Goal: Information Seeking & Learning: Learn about a topic

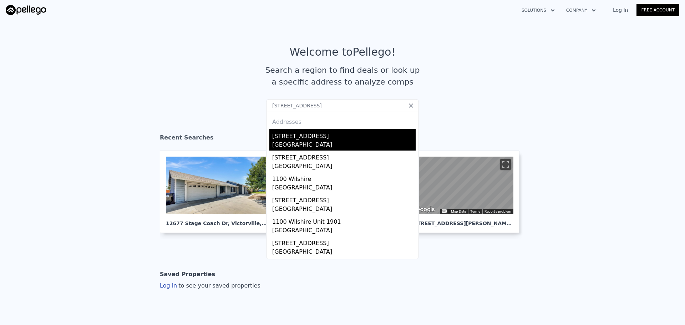
type input "[STREET_ADDRESS]"
click at [298, 135] on div "[STREET_ADDRESS]" at bounding box center [343, 134] width 143 height 11
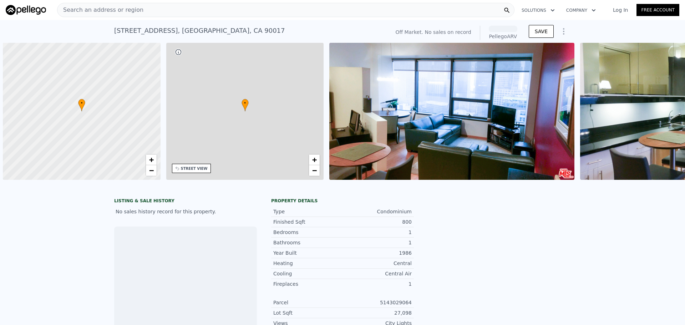
scroll to position [0, 3]
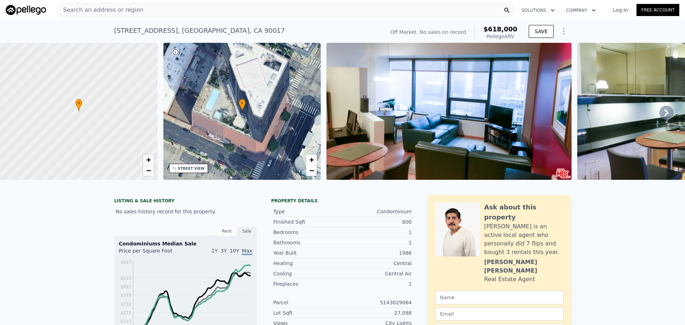
click at [171, 16] on div "Search an address or region" at bounding box center [285, 10] width 457 height 14
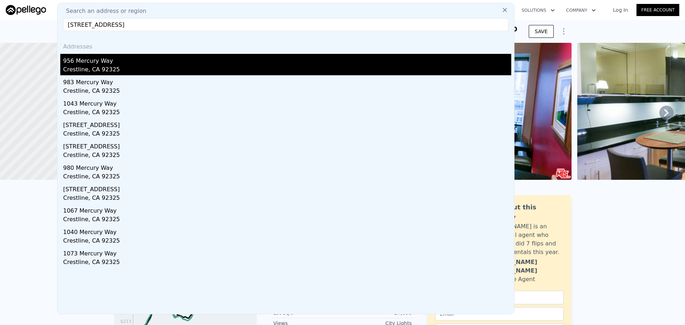
type input "[STREET_ADDRESS]"
click at [148, 72] on div "Crestline, CA 92325" at bounding box center [287, 70] width 448 height 10
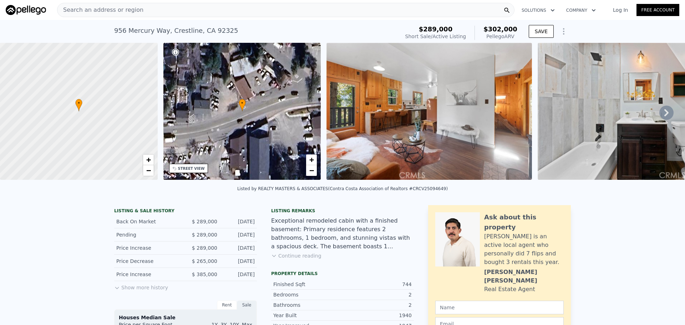
click at [202, 10] on div "Search an address or region" at bounding box center [285, 10] width 457 height 14
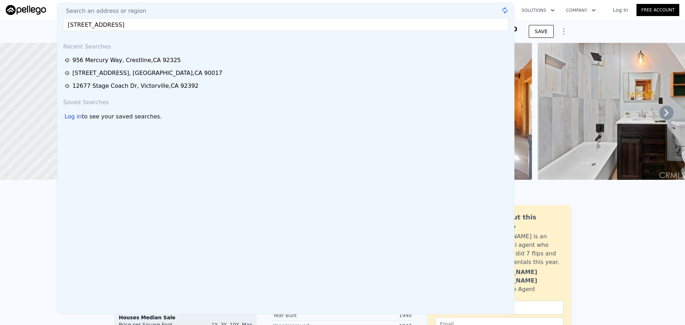
type input "[STREET_ADDRESS]"
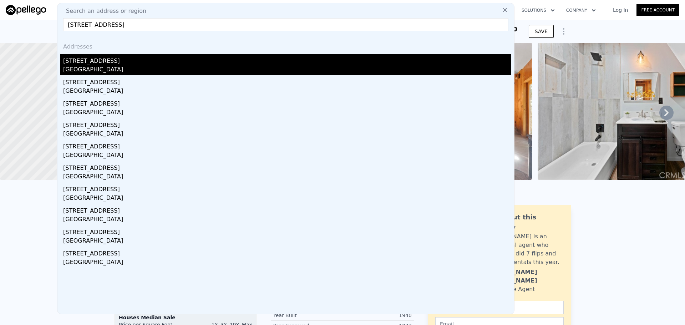
click at [143, 67] on div "[GEOGRAPHIC_DATA]" at bounding box center [287, 70] width 448 height 10
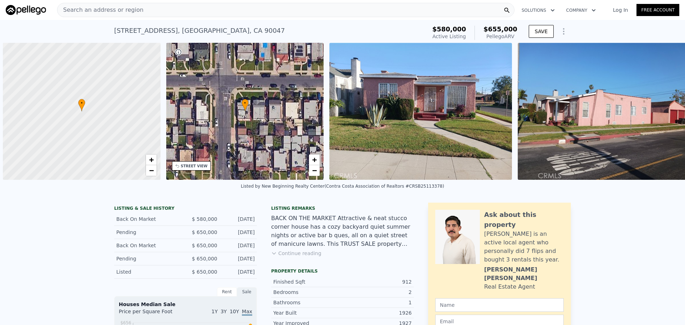
scroll to position [0, 3]
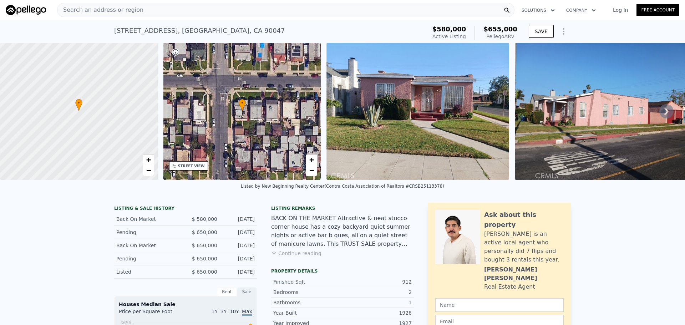
click at [142, 9] on div "Search an address or region" at bounding box center [285, 10] width 457 height 14
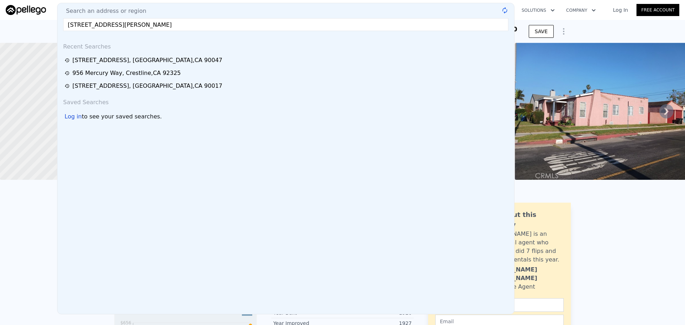
type input "[STREET_ADDRESS][PERSON_NAME]"
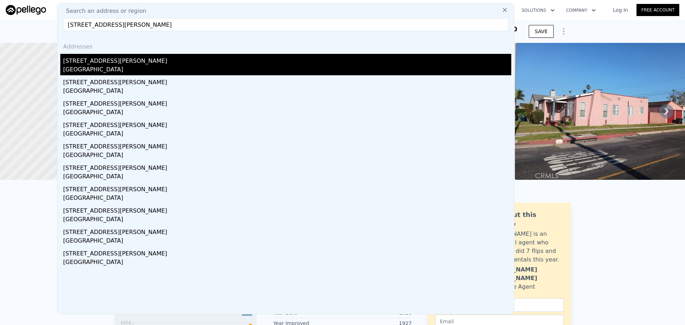
click at [118, 58] on div "[STREET_ADDRESS][PERSON_NAME]" at bounding box center [287, 59] width 448 height 11
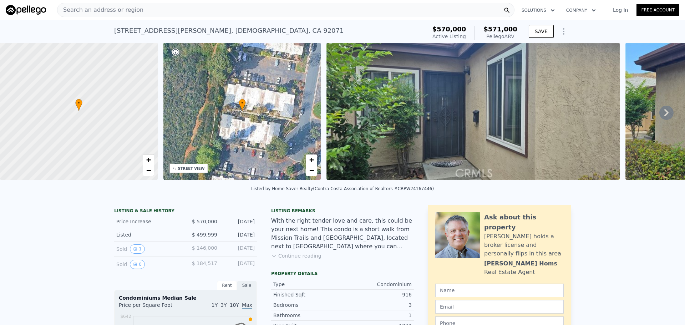
click at [135, 15] on div "Search an address or region" at bounding box center [285, 10] width 457 height 14
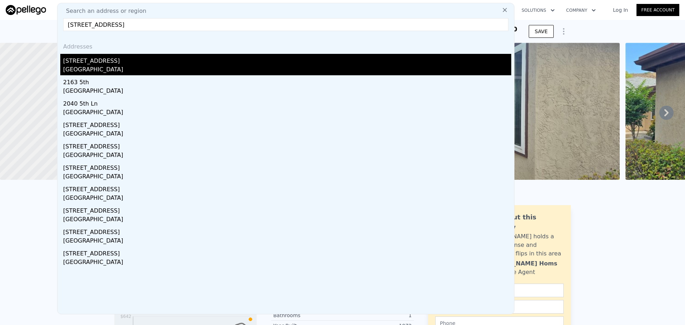
type input "[STREET_ADDRESS]"
click at [146, 68] on div "[GEOGRAPHIC_DATA]" at bounding box center [287, 70] width 448 height 10
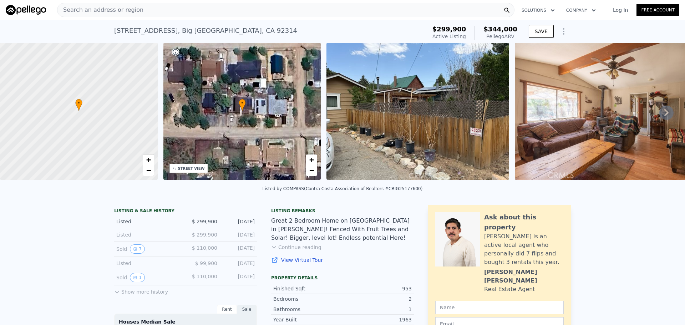
click at [216, 9] on div "Search an address or region" at bounding box center [285, 10] width 457 height 14
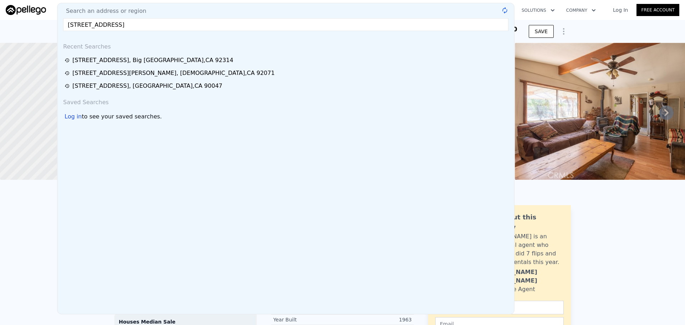
type input "[STREET_ADDRESS]"
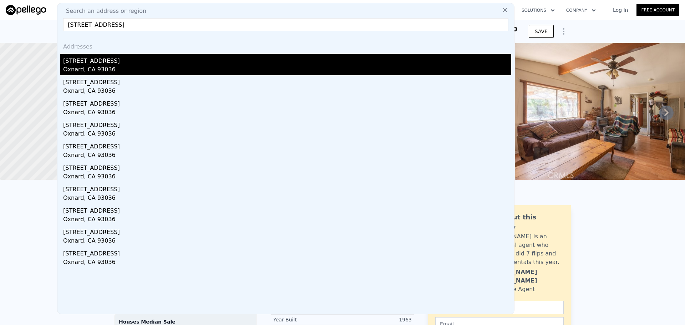
click at [169, 58] on div "[STREET_ADDRESS]" at bounding box center [287, 59] width 448 height 11
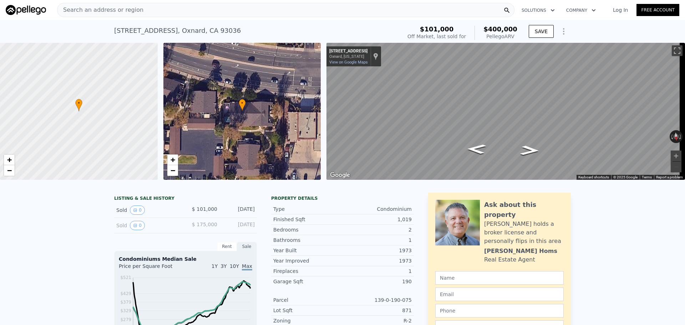
click at [142, 7] on div "Search an address or region" at bounding box center [285, 10] width 457 height 14
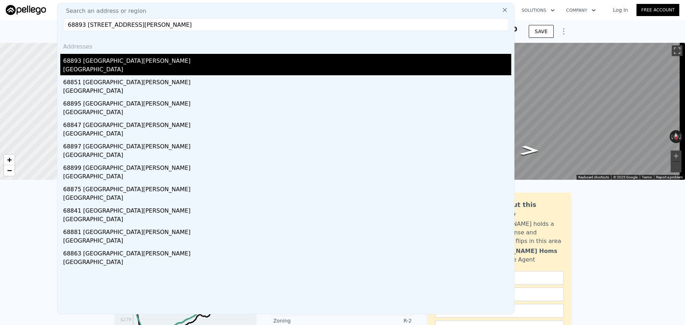
type input "68893 [STREET_ADDRESS][PERSON_NAME]"
click at [115, 69] on div "[GEOGRAPHIC_DATA]" at bounding box center [287, 70] width 448 height 10
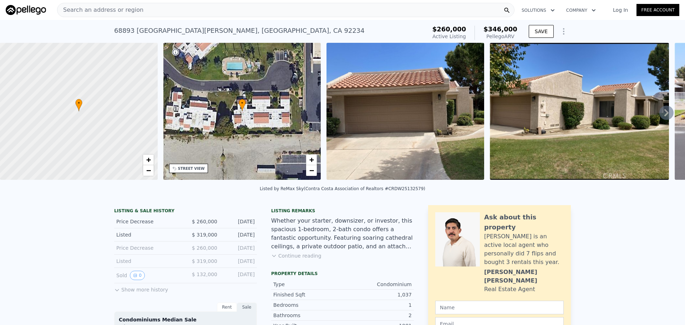
click at [185, 8] on div "Search an address or region" at bounding box center [285, 10] width 457 height 14
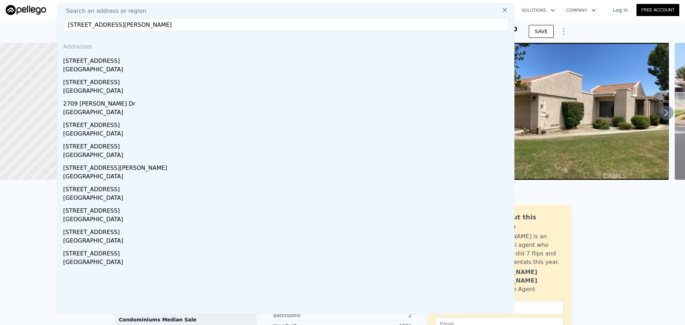
type input "[STREET_ADDRESS][PERSON_NAME]"
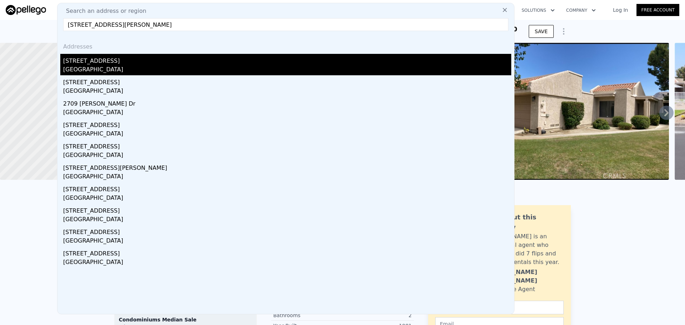
drag, startPoint x: 144, startPoint y: 57, endPoint x: 140, endPoint y: 15, distance: 42.6
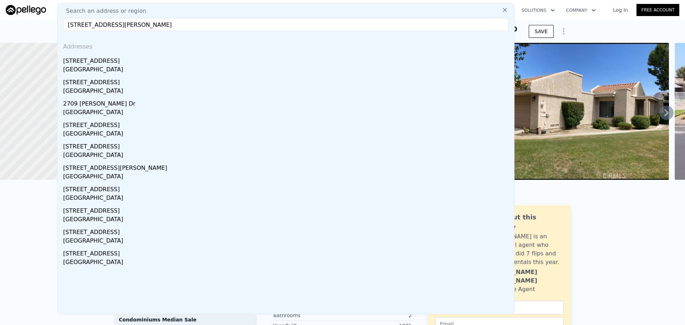
click at [144, 56] on div "[STREET_ADDRESS]" at bounding box center [287, 59] width 448 height 11
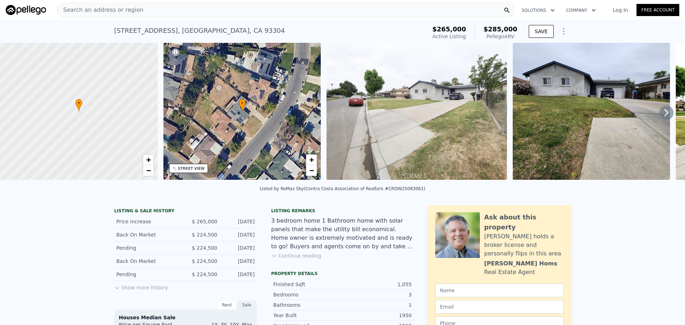
click at [161, 10] on div "Search an address or region" at bounding box center [285, 10] width 457 height 14
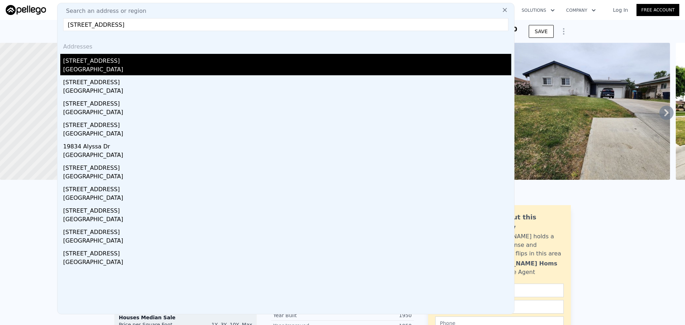
type input "[STREET_ADDRESS]"
click at [132, 63] on div "[STREET_ADDRESS]" at bounding box center [287, 59] width 448 height 11
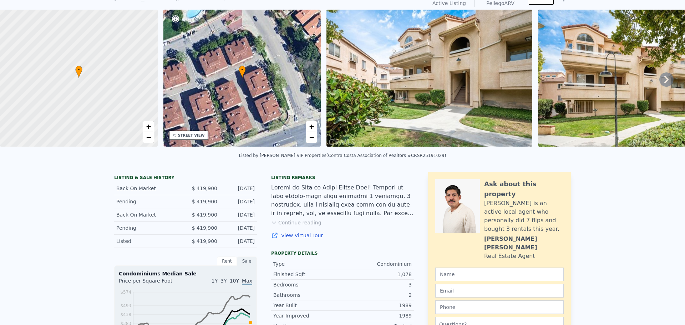
scroll to position [2, 0]
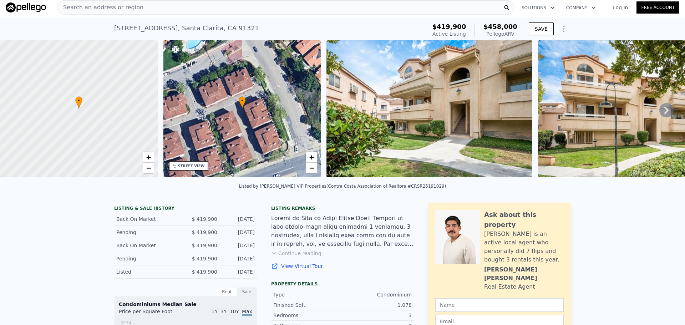
click at [194, 10] on div "Search an address or region" at bounding box center [285, 7] width 457 height 14
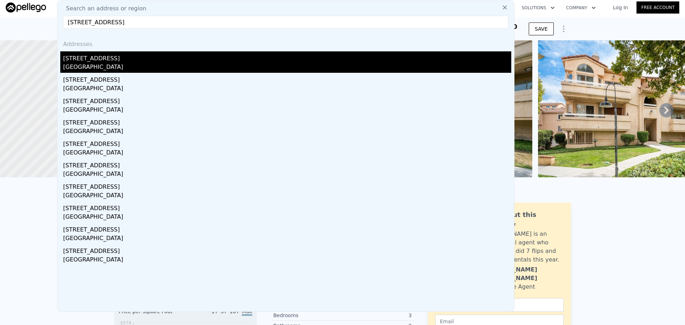
type input "[STREET_ADDRESS]"
click at [130, 64] on div "[GEOGRAPHIC_DATA]" at bounding box center [287, 68] width 448 height 10
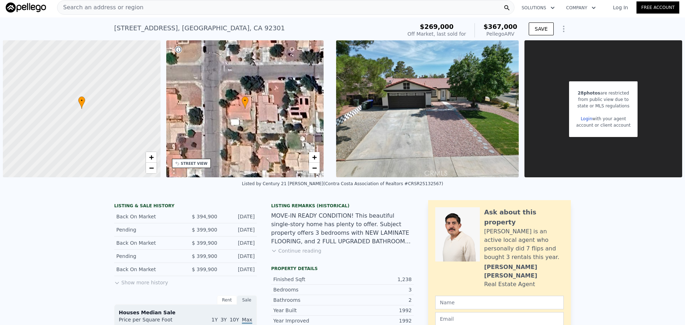
click at [197, 9] on div "Search an address or region" at bounding box center [285, 7] width 457 height 14
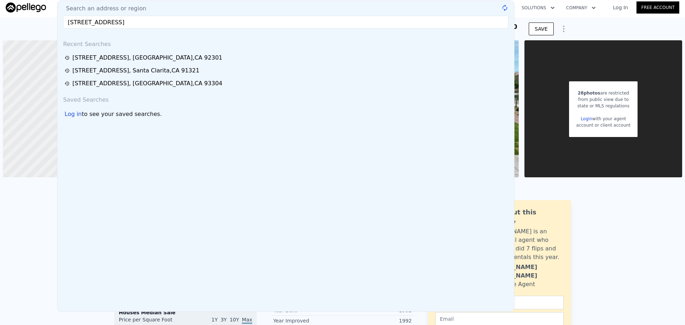
type input "[STREET_ADDRESS]"
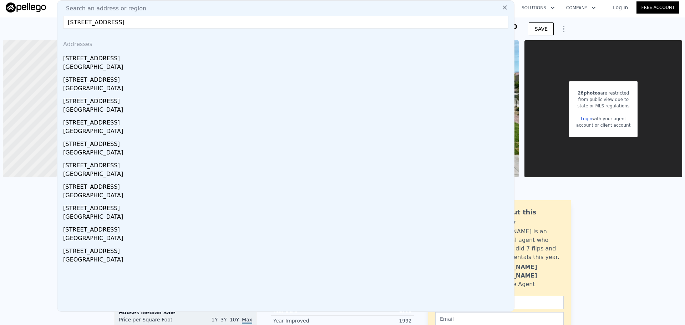
click at [172, 60] on div "[STREET_ADDRESS]" at bounding box center [287, 56] width 448 height 11
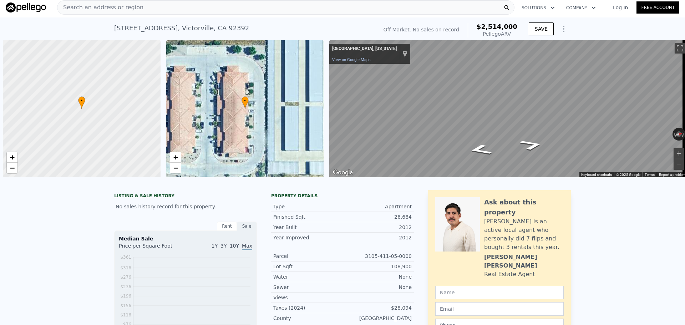
scroll to position [0, 3]
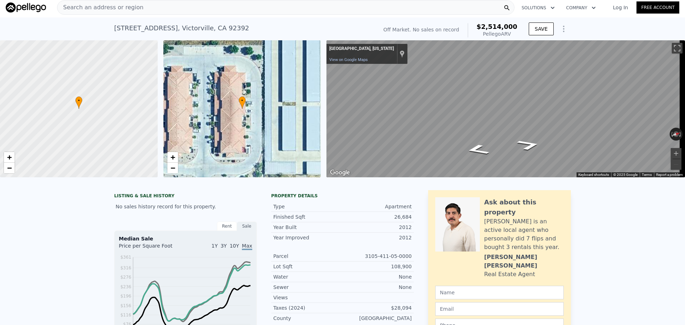
click at [152, 4] on div "Search an address or region" at bounding box center [285, 7] width 457 height 14
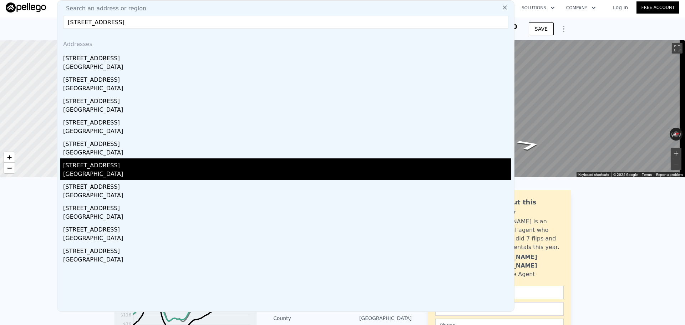
drag, startPoint x: 169, startPoint y: 63, endPoint x: 291, endPoint y: 167, distance: 159.9
click at [291, 167] on div "Addresses [STREET_ADDRESS] [STREET_ADDRESS] [STREET_ADDRESS] [STREET_ADDRESS] […" at bounding box center [285, 172] width 457 height 277
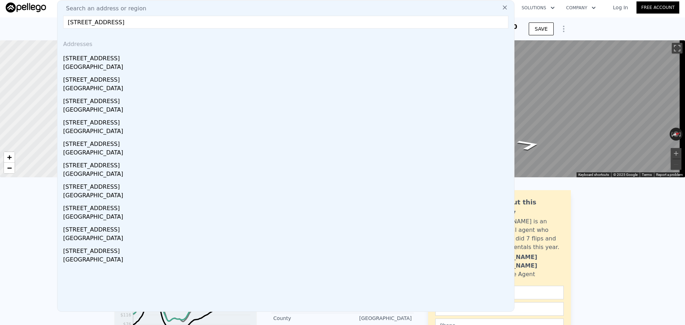
click at [145, 22] on input "[STREET_ADDRESS]" at bounding box center [285, 22] width 445 height 13
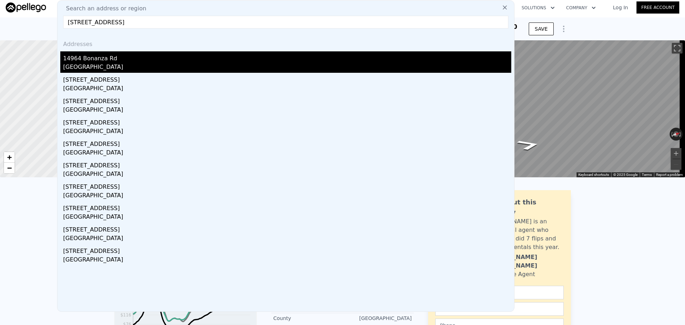
type input "[STREET_ADDRESS]"
click at [147, 67] on div "[GEOGRAPHIC_DATA]" at bounding box center [287, 68] width 448 height 10
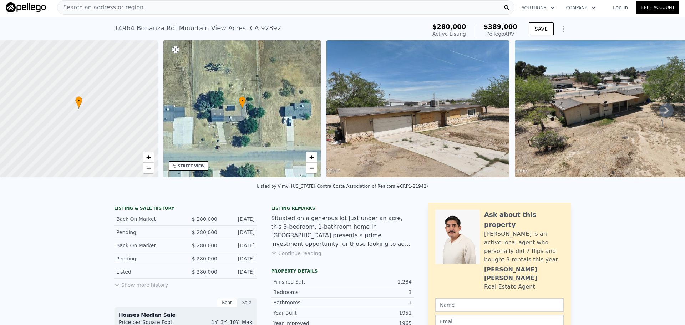
click at [121, 4] on span "Search an address or region" at bounding box center [100, 7] width 86 height 9
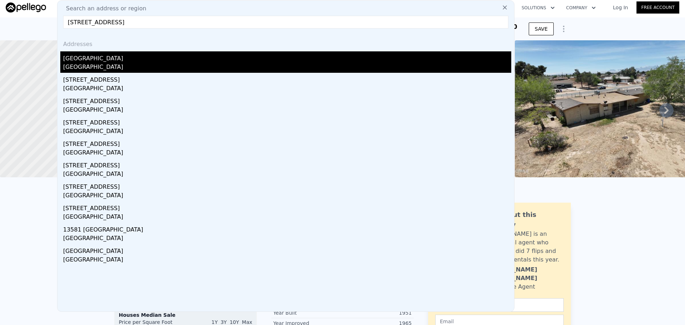
type input "[STREET_ADDRESS]"
click at [93, 64] on div "[GEOGRAPHIC_DATA]" at bounding box center [287, 68] width 448 height 10
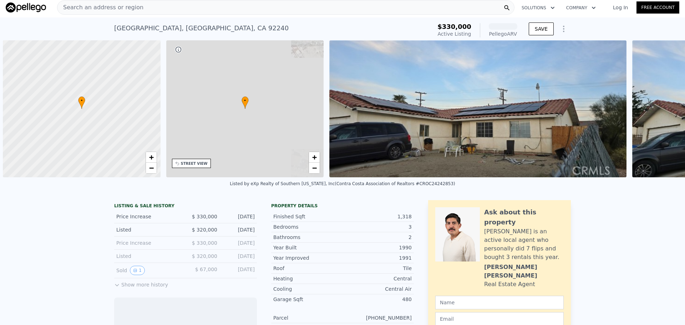
scroll to position [0, 3]
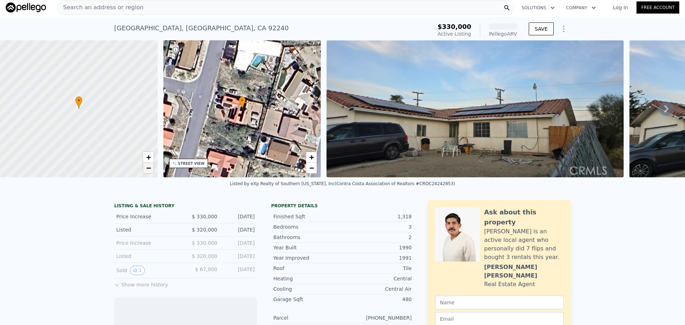
click at [149, 172] on link "−" at bounding box center [148, 168] width 11 height 11
click at [187, 10] on div "Search an address or region" at bounding box center [285, 7] width 457 height 14
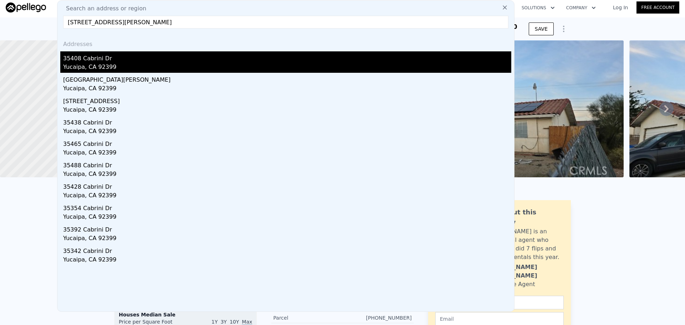
type input "[STREET_ADDRESS][PERSON_NAME]"
click at [113, 61] on div "35408 Cabrini Dr" at bounding box center [287, 56] width 448 height 11
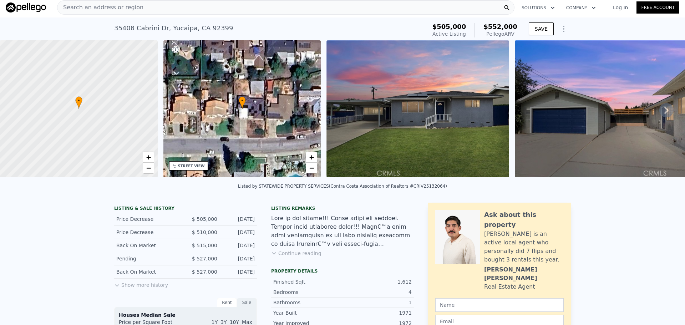
click at [185, 8] on div "Search an address or region" at bounding box center [285, 7] width 457 height 14
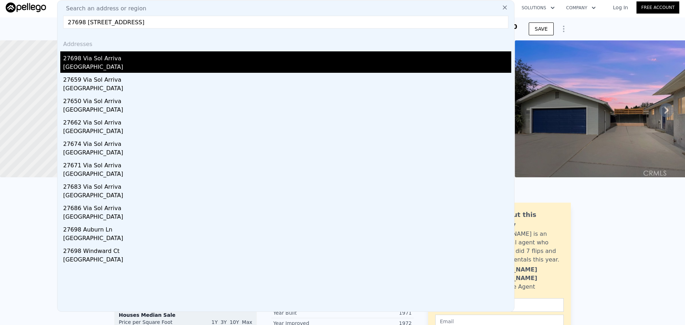
type input "27698 [STREET_ADDRESS]"
click at [121, 67] on div "[GEOGRAPHIC_DATA]" at bounding box center [287, 68] width 448 height 10
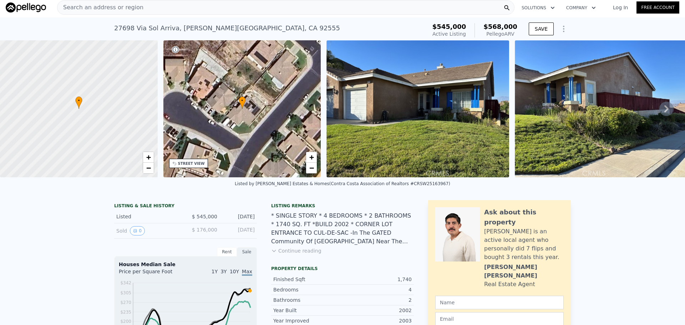
click at [164, 6] on div "Search an address or region" at bounding box center [285, 7] width 457 height 14
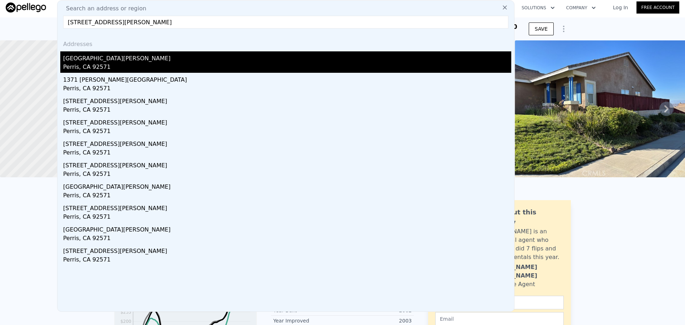
type input "[STREET_ADDRESS][PERSON_NAME]"
click at [83, 66] on div "Perris, CA 92571" at bounding box center [287, 68] width 448 height 10
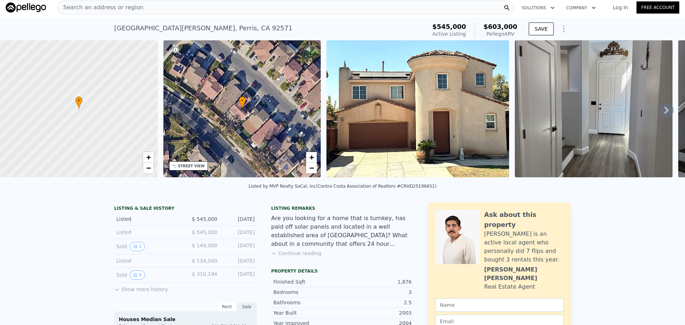
click at [146, 9] on div "Search an address or region" at bounding box center [285, 7] width 457 height 14
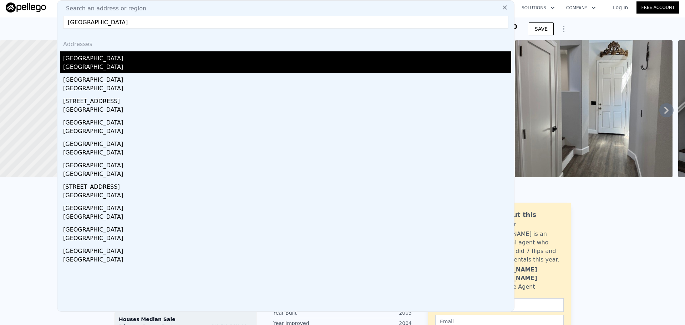
type input "[GEOGRAPHIC_DATA]"
click at [125, 59] on div "[GEOGRAPHIC_DATA]" at bounding box center [287, 56] width 448 height 11
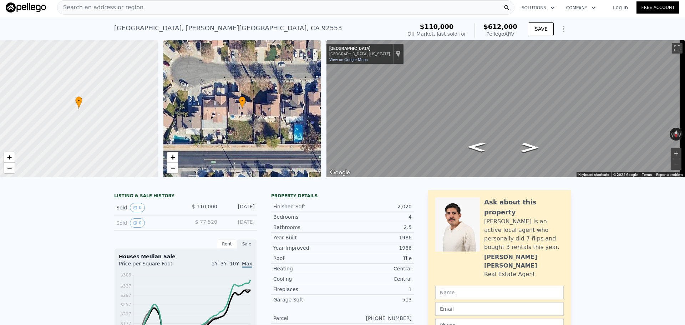
click at [142, 9] on div "Search an address or region" at bounding box center [285, 7] width 457 height 14
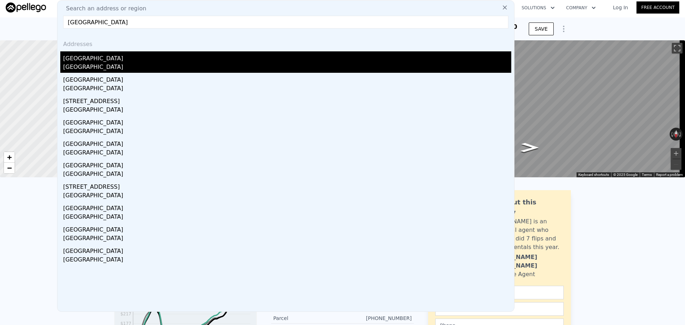
type input "[GEOGRAPHIC_DATA]"
click at [139, 66] on div "[GEOGRAPHIC_DATA]" at bounding box center [287, 68] width 448 height 10
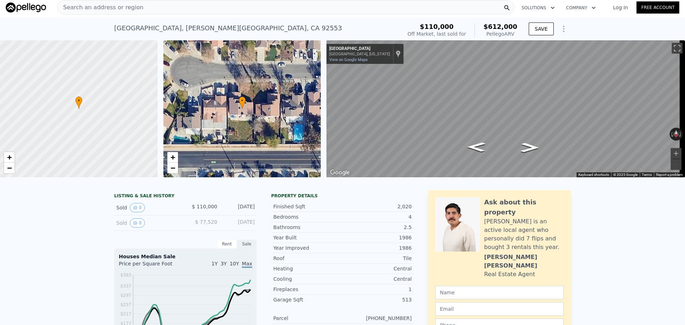
click at [133, 7] on div "Search an address or region" at bounding box center [285, 7] width 457 height 14
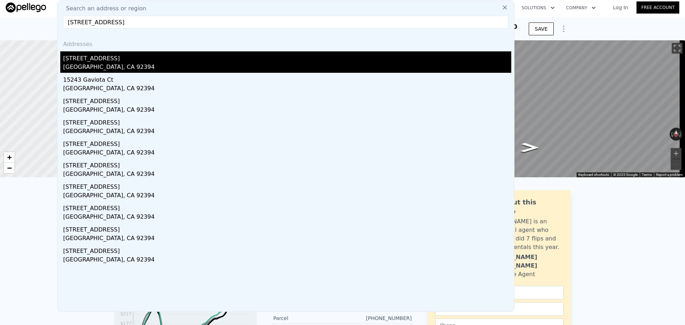
type input "[STREET_ADDRESS]"
click at [106, 69] on div "[GEOGRAPHIC_DATA], CA 92394" at bounding box center [287, 68] width 448 height 10
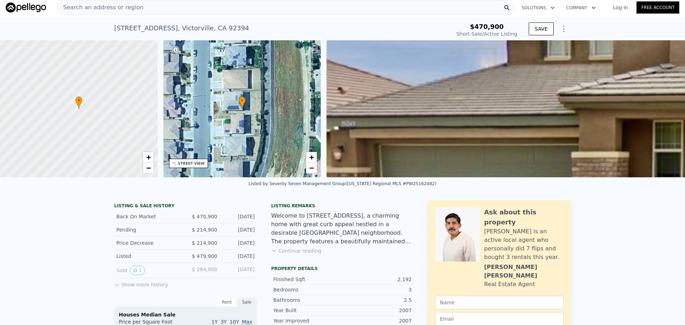
click at [206, 16] on nav "Search an address or region Solutions Company Open main menu Log In Free Account" at bounding box center [342, 8] width 685 height 20
click at [214, 8] on div "Search an address or region" at bounding box center [285, 7] width 457 height 14
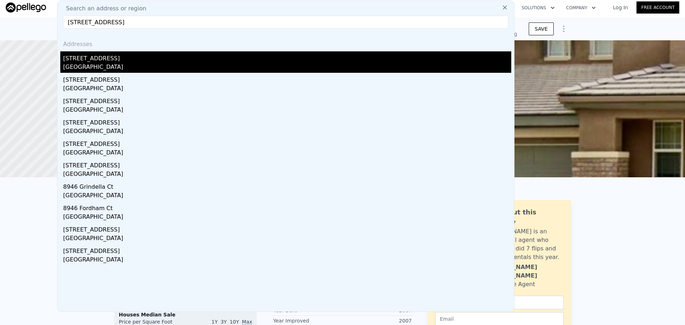
type input "[STREET_ADDRESS]"
click at [137, 58] on div "[STREET_ADDRESS]" at bounding box center [287, 56] width 448 height 11
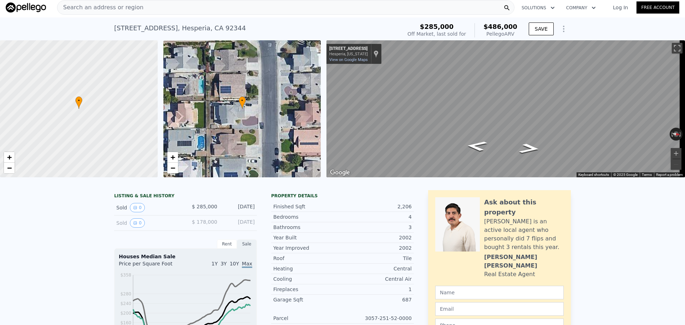
click at [183, 7] on div "Search an address or region" at bounding box center [285, 7] width 457 height 14
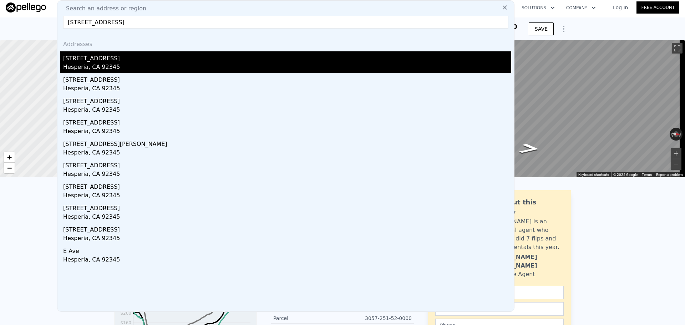
type input "[STREET_ADDRESS]"
click at [101, 66] on div "Hesperia, CA 92345" at bounding box center [287, 68] width 448 height 10
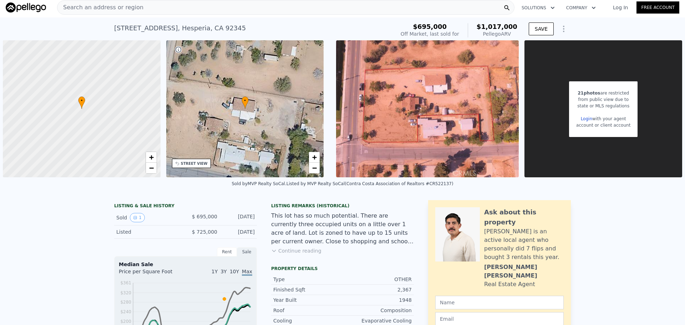
click at [194, 7] on div "Search an address or region" at bounding box center [285, 7] width 457 height 14
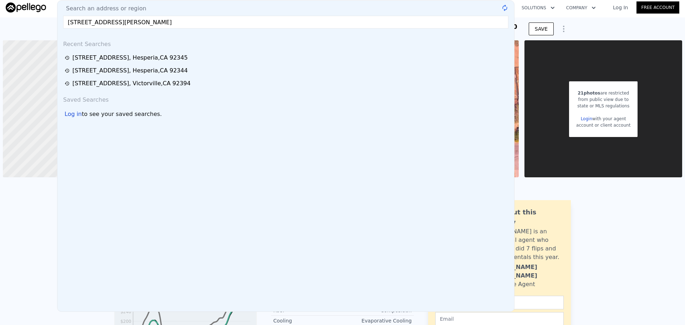
type input "[STREET_ADDRESS][PERSON_NAME]"
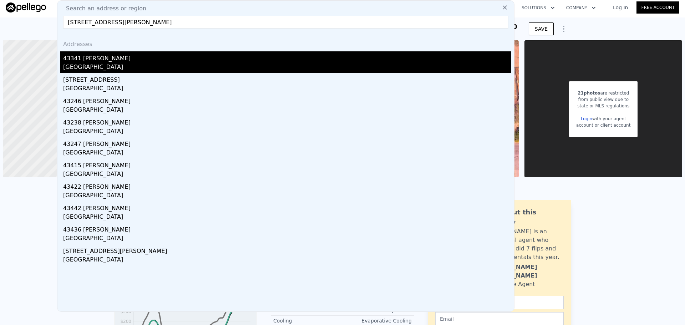
click at [187, 64] on div "[GEOGRAPHIC_DATA]" at bounding box center [287, 68] width 448 height 10
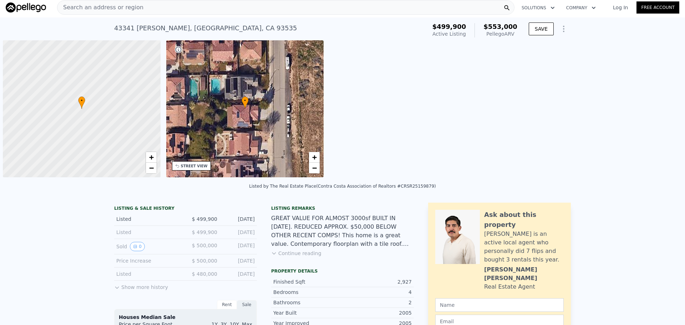
scroll to position [0, 3]
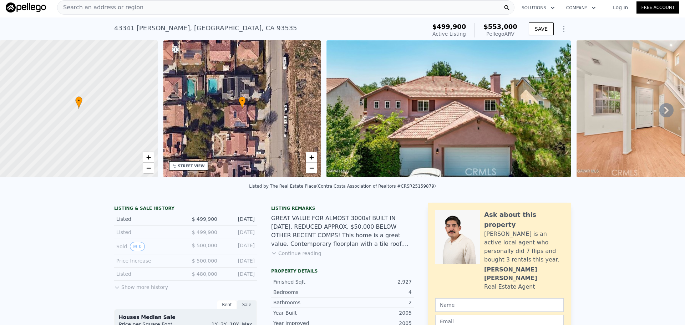
click at [126, 8] on span "Search an address or region" at bounding box center [100, 7] width 86 height 9
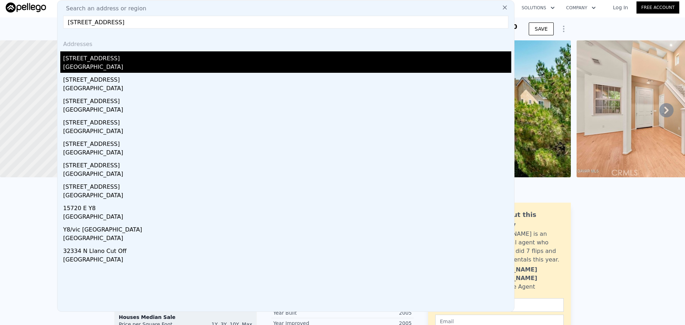
type input "[STREET_ADDRESS]"
click at [96, 69] on div "[GEOGRAPHIC_DATA]" at bounding box center [287, 68] width 448 height 10
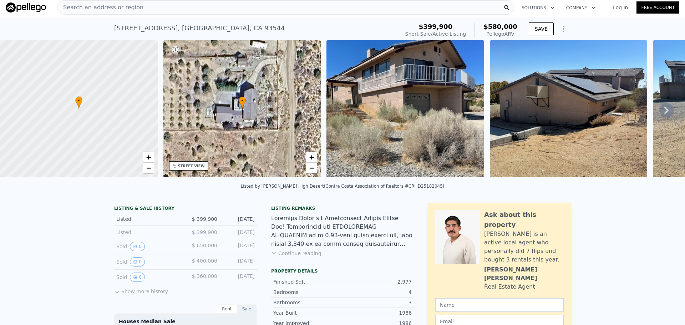
click at [216, 6] on div "Search an address or region" at bounding box center [285, 7] width 457 height 14
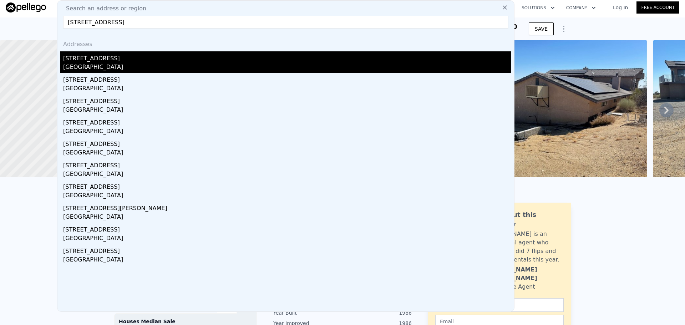
type input "[STREET_ADDRESS]"
click at [181, 67] on div "[GEOGRAPHIC_DATA]" at bounding box center [287, 68] width 448 height 10
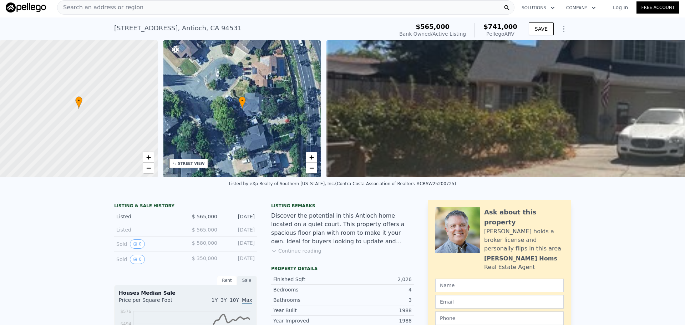
click at [217, 10] on div "Search an address or region" at bounding box center [285, 7] width 457 height 14
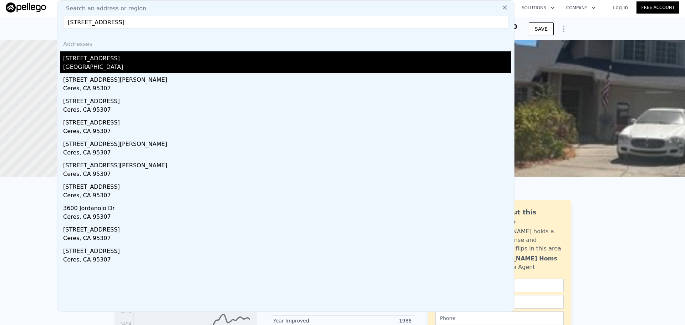
type input "[STREET_ADDRESS]"
click at [181, 52] on div "[STREET_ADDRESS]" at bounding box center [287, 56] width 448 height 11
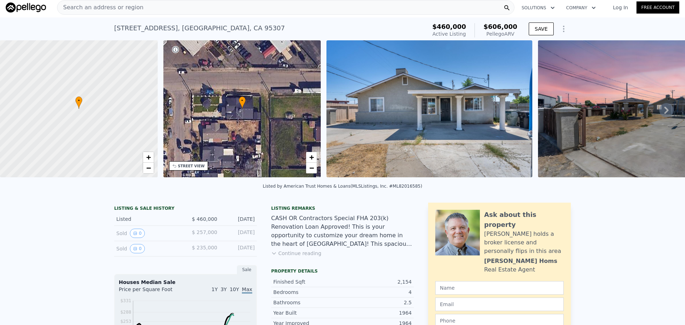
click at [224, 7] on div "Search an address or region" at bounding box center [285, 7] width 457 height 14
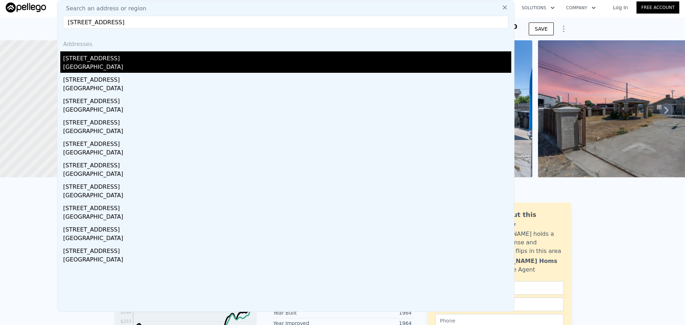
type input "[STREET_ADDRESS]"
click at [123, 53] on div "[STREET_ADDRESS]" at bounding box center [287, 56] width 448 height 11
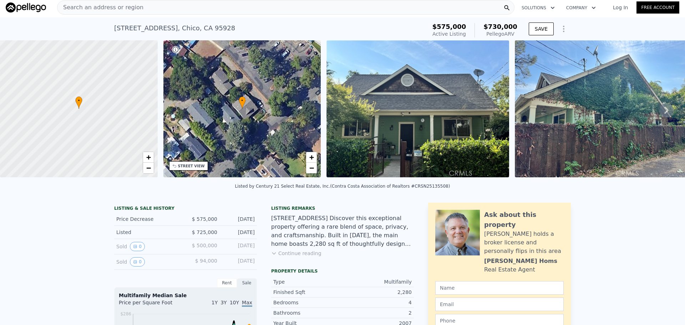
click at [251, 6] on div "Search an address or region" at bounding box center [285, 7] width 457 height 14
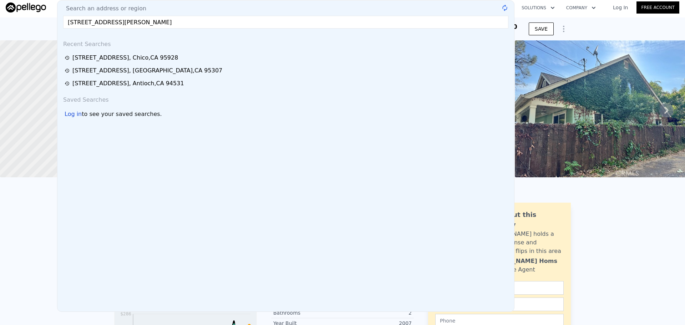
type input "[STREET_ADDRESS][PERSON_NAME]"
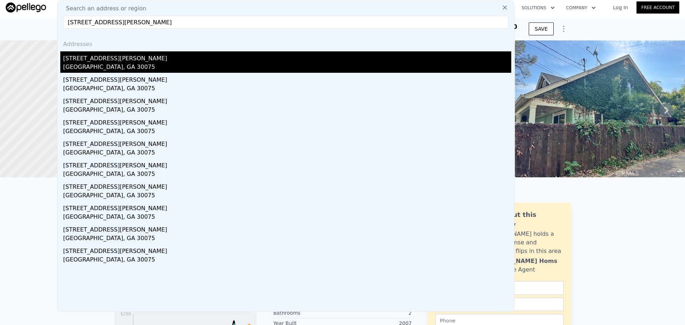
click at [190, 52] on div "[STREET_ADDRESS][PERSON_NAME]" at bounding box center [287, 56] width 448 height 11
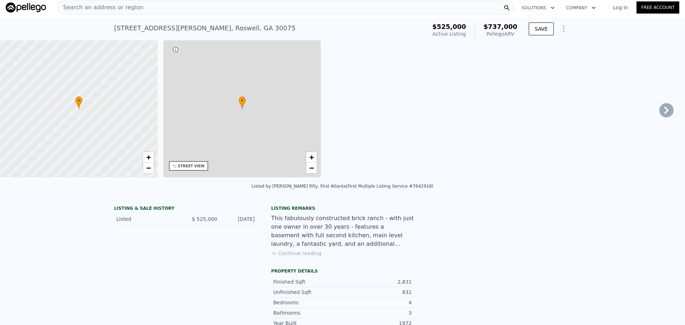
type input "3"
type input "5"
type input "3"
type input "4"
type input "1909"
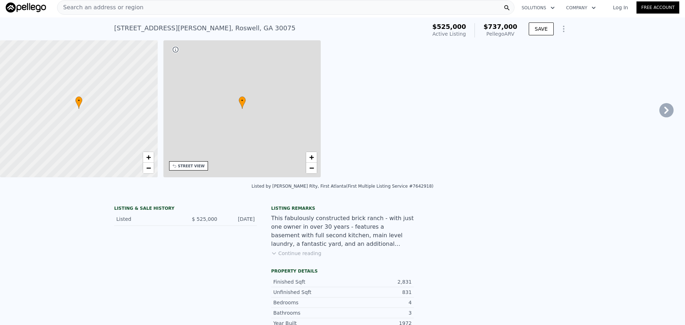
type input "3241"
type input "17689.716"
type input "45302.4"
type input "$ 737,000"
type input "6"
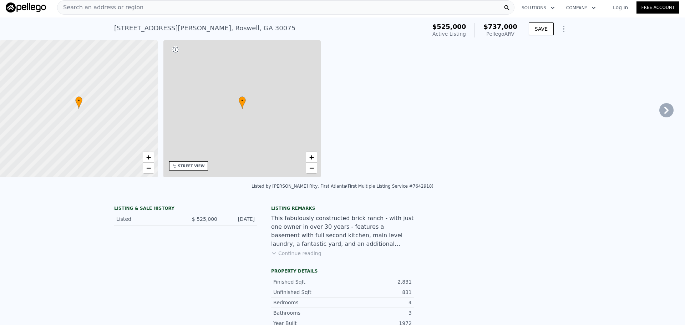
type input "$ 132,795"
